Goal: Transaction & Acquisition: Purchase product/service

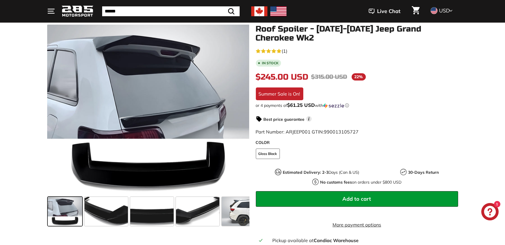
scroll to position [77, 0]
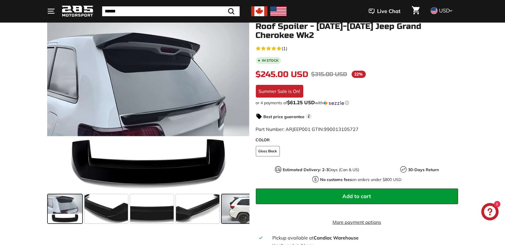
click at [240, 209] on span at bounding box center [236, 208] width 29 height 29
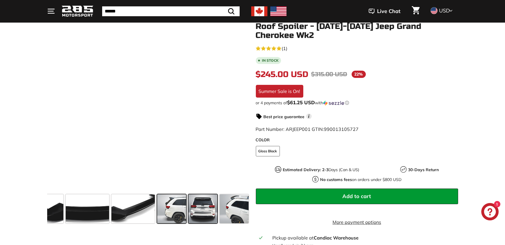
scroll to position [0, 88]
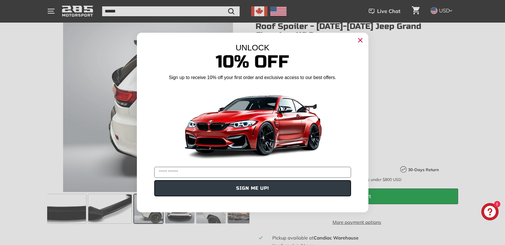
click at [361, 42] on icon "Close dialog" at bounding box center [360, 40] width 4 height 4
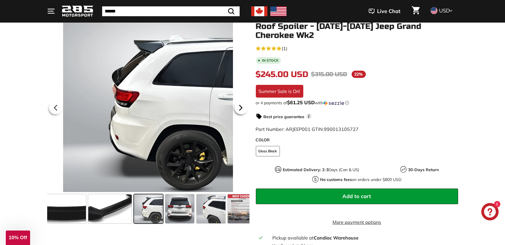
click at [241, 109] on icon at bounding box center [240, 107] width 13 height 13
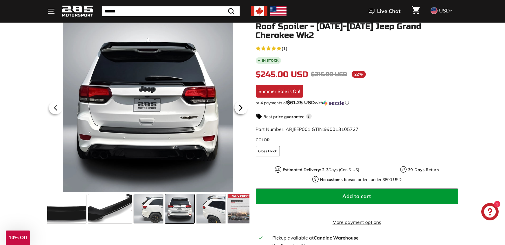
click at [241, 109] on icon at bounding box center [240, 107] width 2 height 5
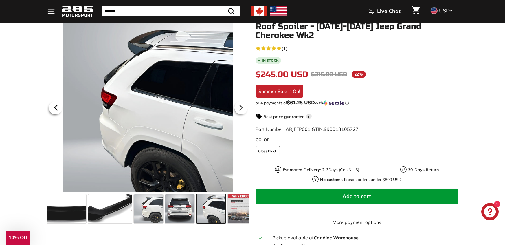
click at [53, 105] on icon at bounding box center [55, 107] width 13 height 13
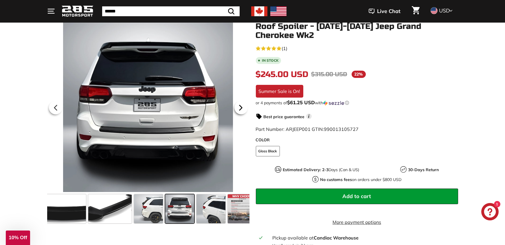
click at [239, 109] on icon at bounding box center [240, 107] width 13 height 13
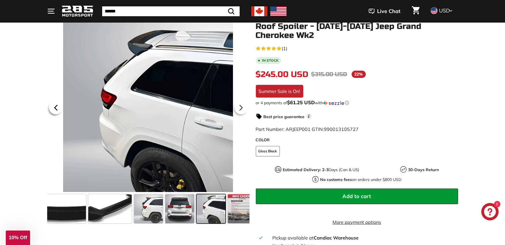
click at [58, 106] on icon at bounding box center [55, 107] width 13 height 13
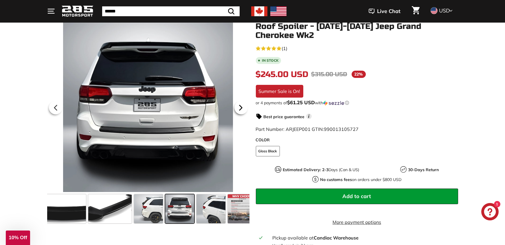
click at [242, 108] on icon at bounding box center [240, 107] width 2 height 5
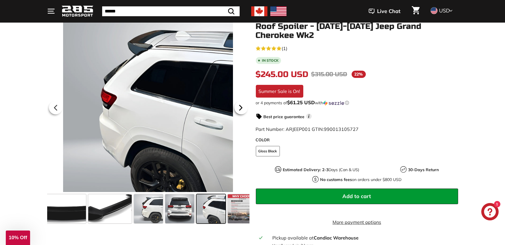
click at [242, 108] on icon at bounding box center [240, 107] width 2 height 5
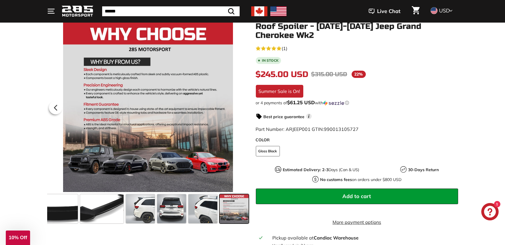
click at [242, 108] on div at bounding box center [148, 107] width 202 height 170
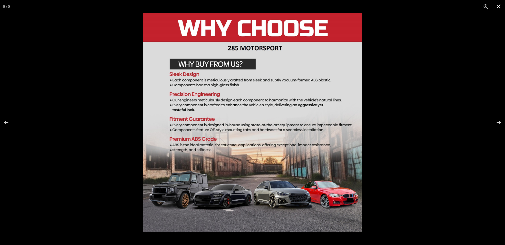
click at [500, 6] on button at bounding box center [498, 6] width 13 height 13
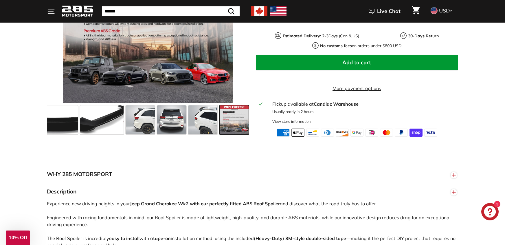
scroll to position [292, 0]
